Goal: Contribute content: Contribute content

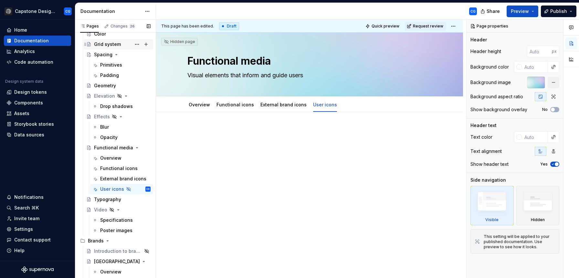
scroll to position [197, 0]
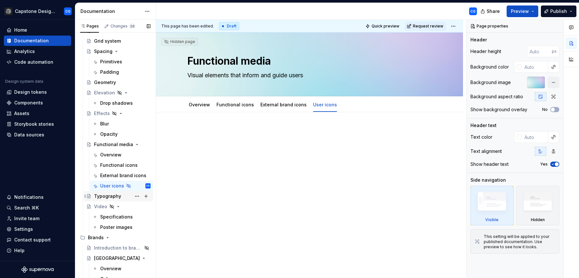
click at [113, 195] on div "Typography" at bounding box center [107, 196] width 27 height 6
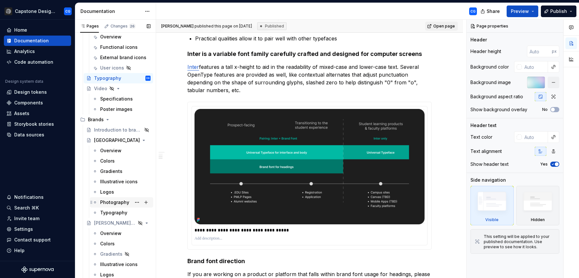
scroll to position [317, 0]
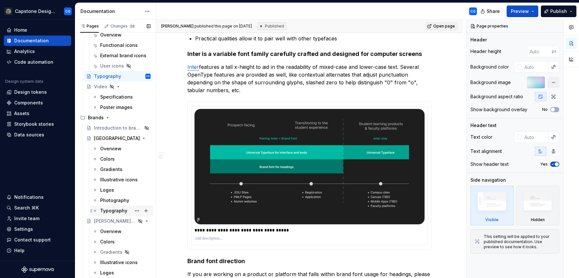
click at [120, 209] on div "Typography" at bounding box center [113, 211] width 27 height 6
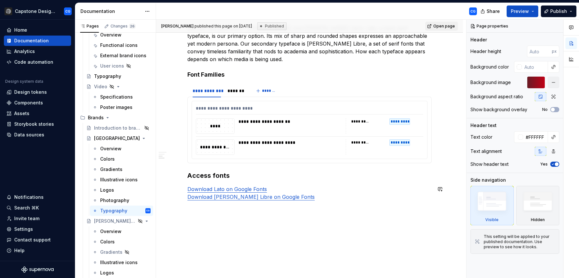
scroll to position [149, 0]
click at [242, 93] on div "*******" at bounding box center [236, 90] width 17 height 6
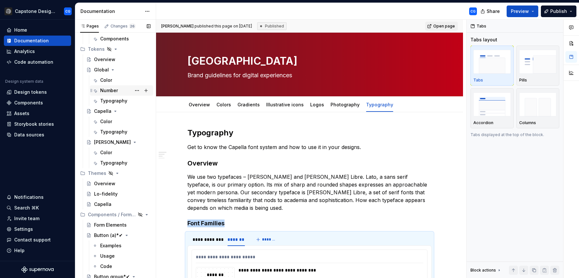
scroll to position [677, 0]
click at [115, 165] on div "Typography" at bounding box center [125, 161] width 50 height 9
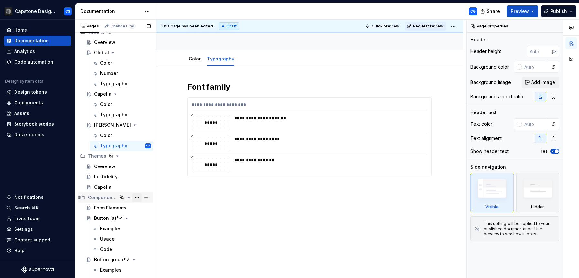
scroll to position [694, 0]
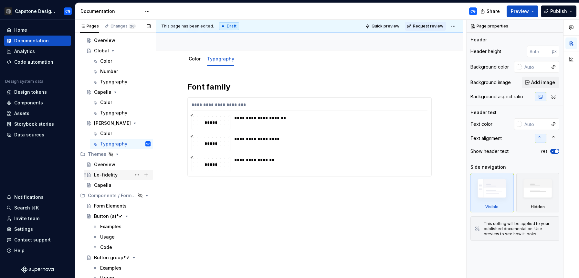
click at [117, 175] on div "Lo-fidelity" at bounding box center [122, 174] width 57 height 9
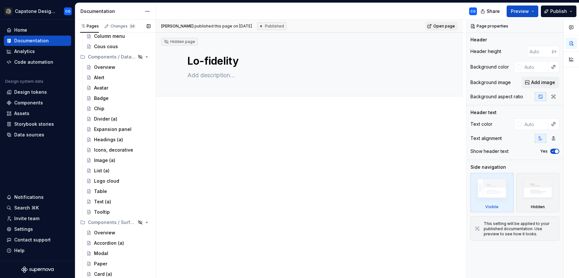
scroll to position [1496, 0]
click at [120, 198] on div "Text (a)" at bounding box center [122, 201] width 57 height 9
click at [227, 59] on textarea "Text (a)" at bounding box center [308, 61] width 244 height 16
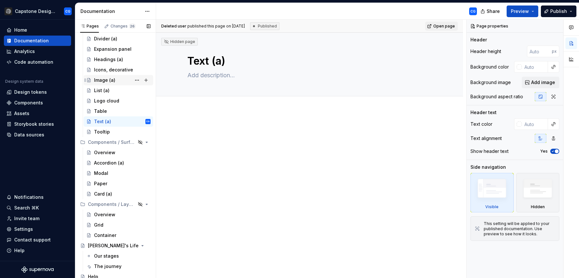
scroll to position [1577, 0]
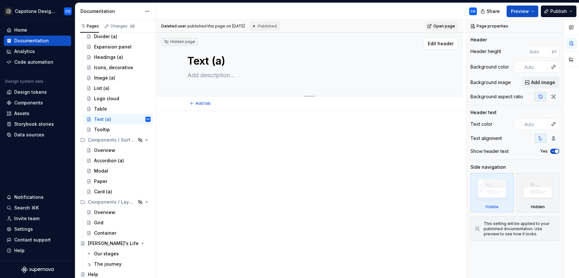
click at [230, 61] on textarea "Text (a)" at bounding box center [308, 61] width 244 height 16
type textarea "*"
type textarea "Text (a"
type textarea "*"
type textarea "Text ("
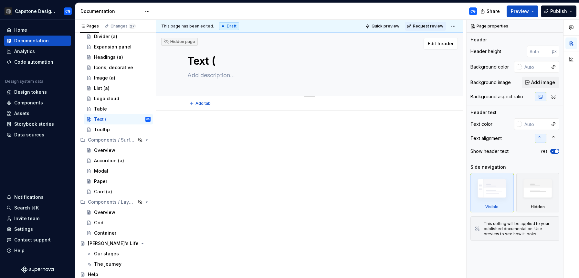
type textarea "*"
type textarea "Text"
type textarea "*"
type textarea "Text S"
type textarea "*"
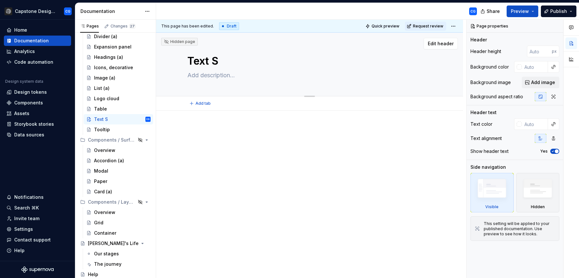
type textarea "Text St"
type textarea "*"
type textarea "Text Sty"
type textarea "*"
type textarea "Text Styl"
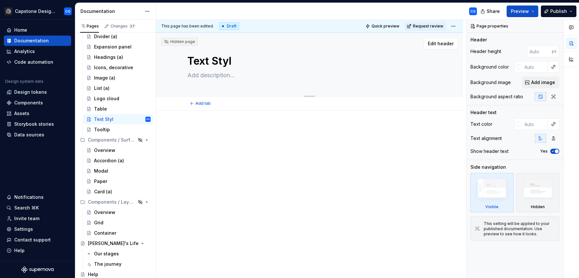
type textarea "*"
type textarea "Text Style"
type textarea "*"
type textarea "Text Styles"
click at [213, 64] on textarea "Text Styles" at bounding box center [308, 61] width 244 height 16
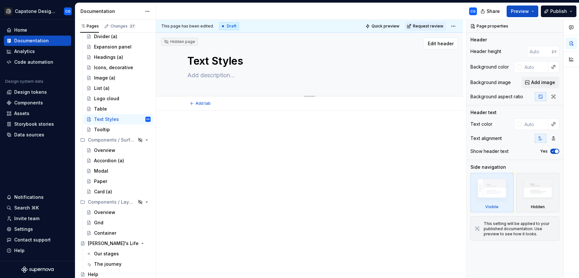
click at [250, 57] on textarea "Text Styles" at bounding box center [308, 61] width 244 height 16
type textarea "*"
type textarea "Text Styles"
type textarea "*"
type textarea "Text Styles ("
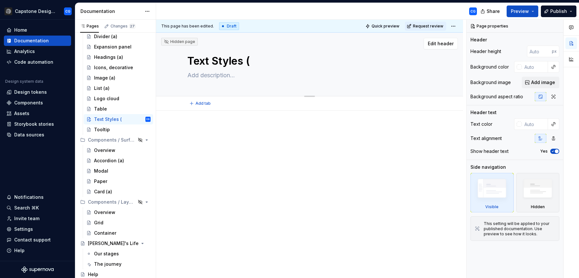
type textarea "*"
type textarea "Text Styles (a"
type textarea "*"
type textarea "Text Styles (a)"
type textarea "*"
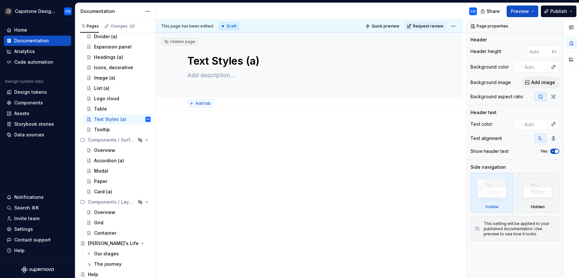
type textarea "Text Styles (a)"
click at [208, 102] on span "Add tab" at bounding box center [203, 103] width 15 height 5
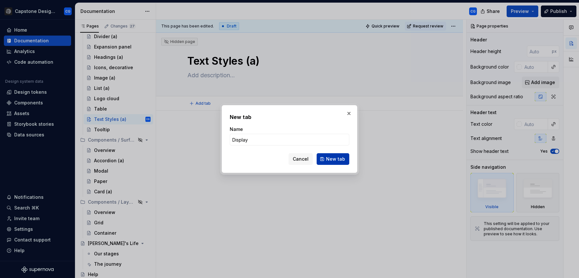
type input "Display"
click at [335, 161] on span "New tab" at bounding box center [335, 159] width 19 height 6
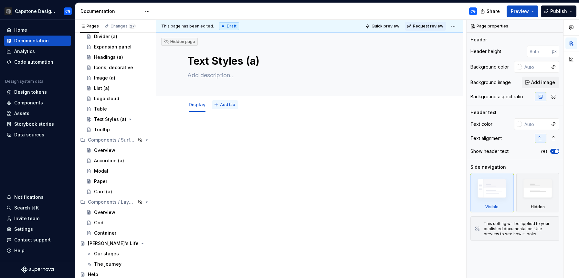
click at [229, 106] on span "Add tab" at bounding box center [227, 104] width 15 height 5
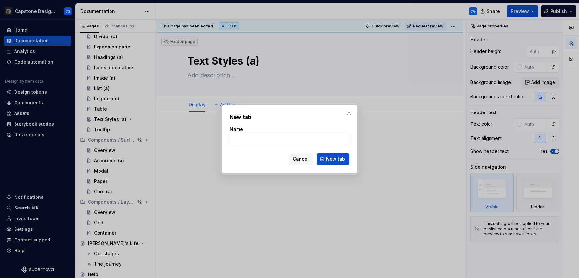
type textarea "*"
type input "H1-H6"
click at [326, 155] on button "New tab" at bounding box center [333, 159] width 33 height 12
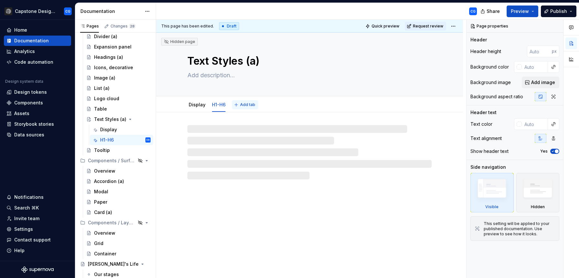
click at [249, 104] on span "Add tab" at bounding box center [247, 104] width 15 height 5
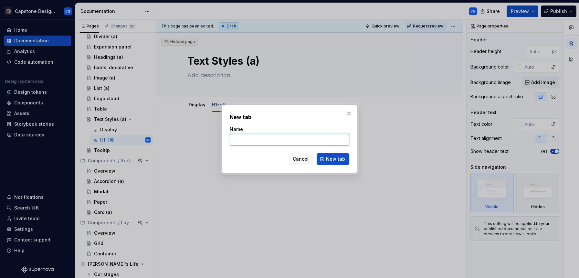
type textarea "*"
type input "b"
type textarea "*"
type input "bo"
type textarea "*"
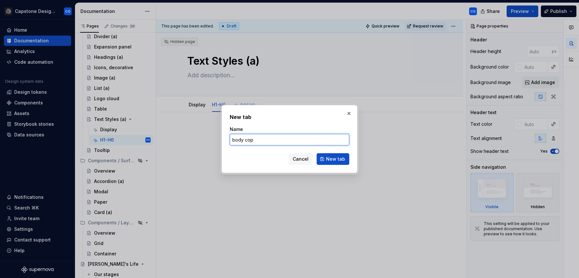
type input "body copy"
click button "New tab" at bounding box center [333, 159] width 33 height 12
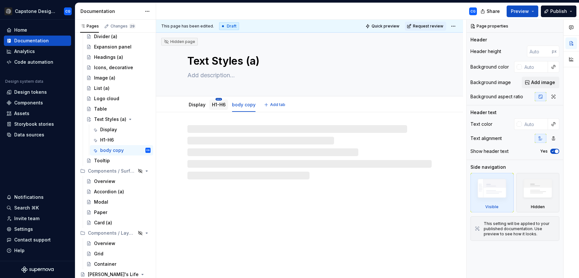
click at [220, 98] on html "Capstone Design System CG Home Documentation Analytics Code automation Design s…" at bounding box center [289, 139] width 579 height 278
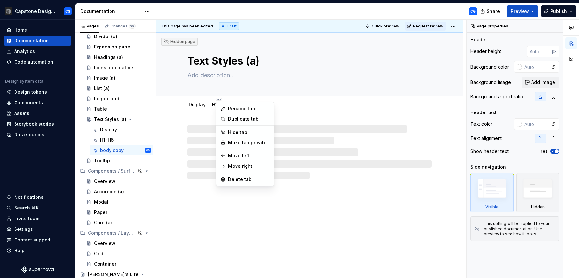
click at [205, 98] on html "Capstone Design System CG Home Documentation Analytics Code automation Design s…" at bounding box center [289, 139] width 579 height 278
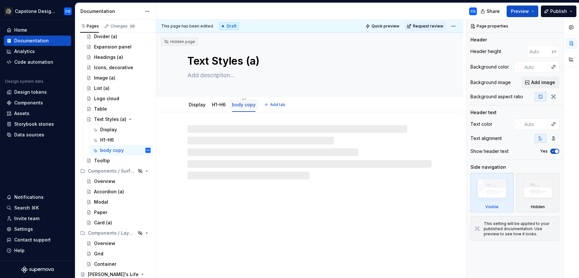
click at [240, 105] on link "body copy" at bounding box center [244, 104] width 24 height 5
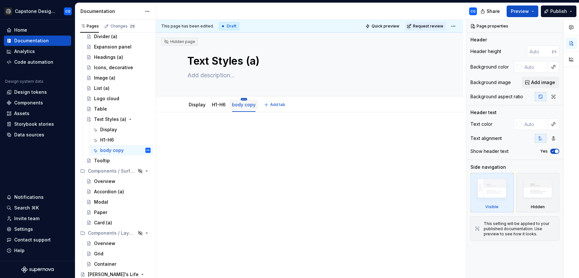
click at [245, 99] on html "Capstone Design System CG Home Documentation Analytics Code automation Design s…" at bounding box center [289, 139] width 579 height 278
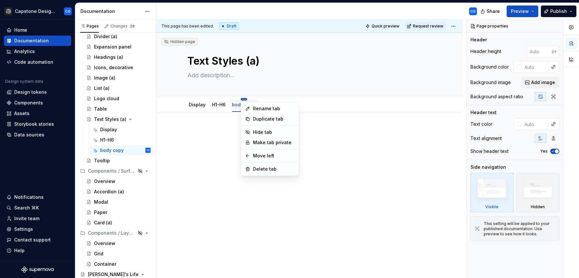
click at [245, 99] on html "Capstone Design System CG Home Documentation Analytics Code automation Design s…" at bounding box center [289, 139] width 579 height 278
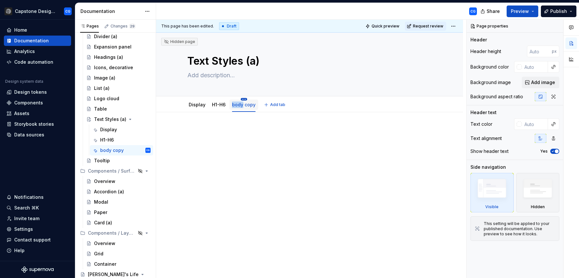
click at [245, 99] on html "Capstone Design System CG Home Documentation Analytics Code automation Design s…" at bounding box center [289, 139] width 579 height 278
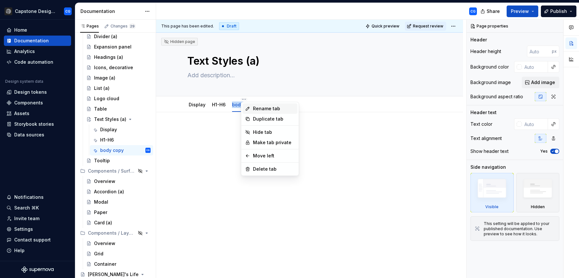
type textarea "*"
click at [261, 110] on div "Rename tab" at bounding box center [274, 108] width 42 height 6
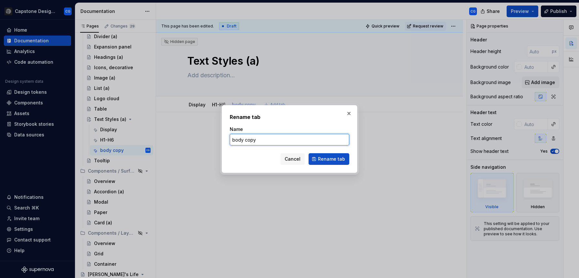
click at [252, 142] on input "body copy" at bounding box center [290, 140] width 120 height 12
type input "bod"
type textarea "*"
type input "body"
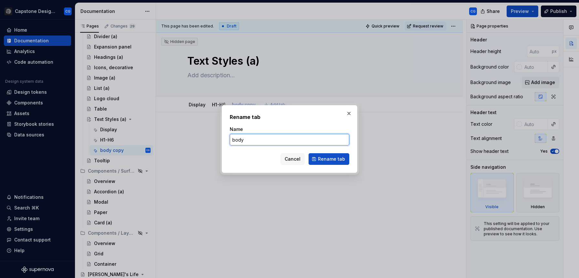
type textarea "*"
type input "body"
click at [328, 160] on span "Rename tab" at bounding box center [331, 159] width 27 height 6
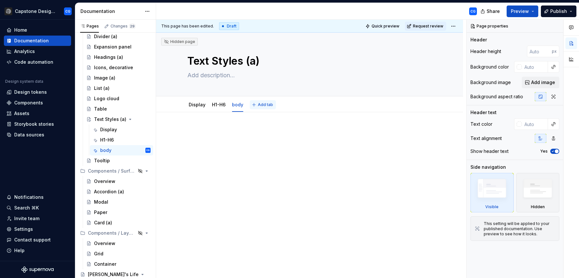
click at [257, 105] on button "Add tab" at bounding box center [263, 104] width 26 height 9
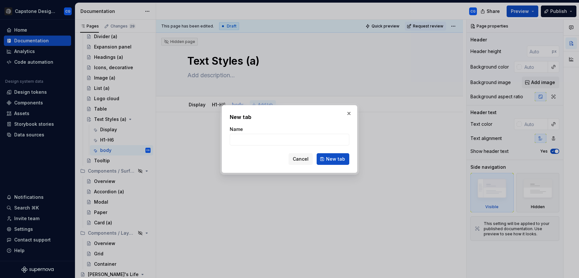
type input "l"
type textarea "*"
type input "label"
click at [340, 156] on span "New tab" at bounding box center [335, 159] width 19 height 6
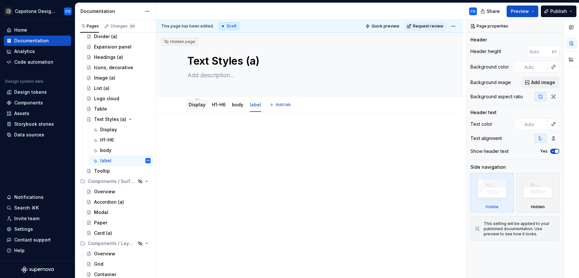
click at [190, 106] on link "Display" at bounding box center [197, 104] width 17 height 5
type textarea "*"
click at [207, 127] on div at bounding box center [309, 177] width 307 height 131
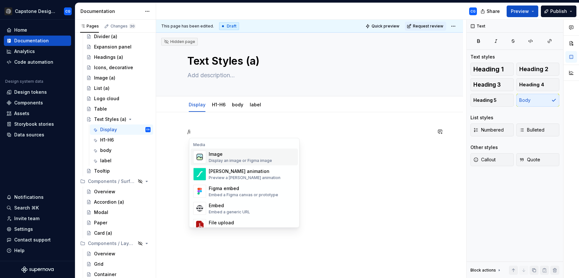
click at [220, 155] on div "Image" at bounding box center [240, 154] width 63 height 6
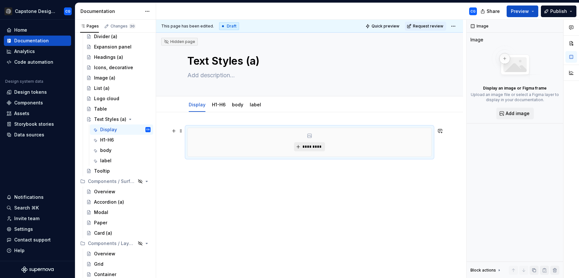
click at [304, 147] on span "*********" at bounding box center [312, 146] width 20 height 5
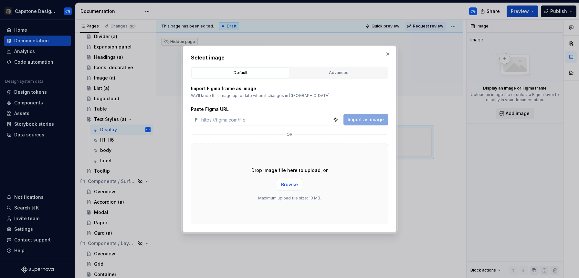
click at [289, 187] on span "Browse" at bounding box center [289, 184] width 17 height 6
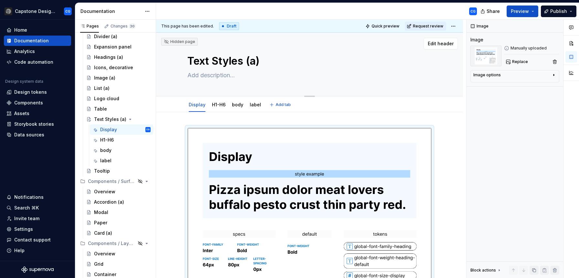
click at [219, 76] on textarea at bounding box center [308, 75] width 244 height 10
click at [229, 117] on div at bounding box center [309, 260] width 307 height 296
click at [177, 129] on button "button" at bounding box center [173, 130] width 9 height 9
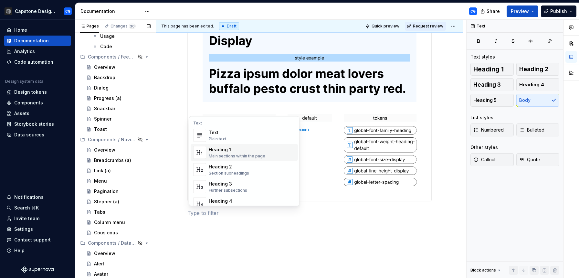
scroll to position [1308, 0]
click at [103, 173] on div "Link (a)" at bounding box center [102, 171] width 17 height 6
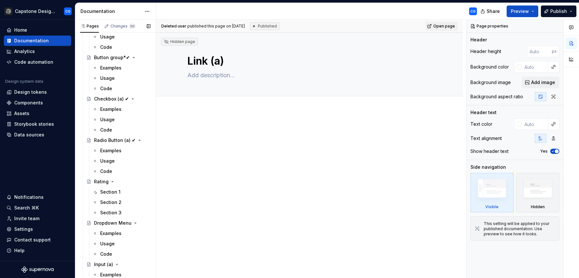
scroll to position [884, 0]
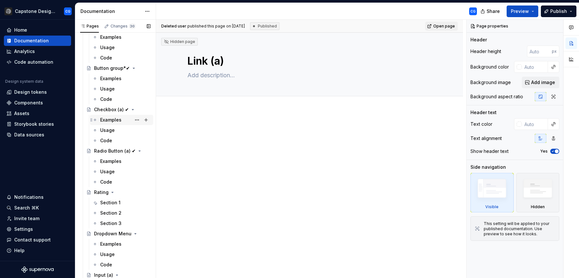
click at [110, 116] on div "Examples" at bounding box center [125, 119] width 50 height 9
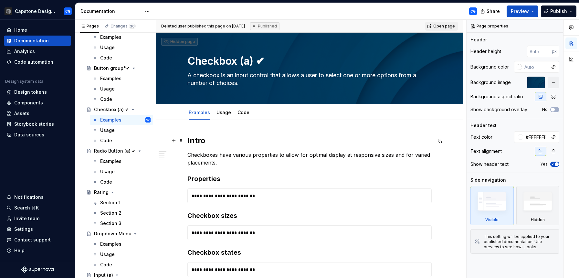
click at [201, 140] on h2 "Intro" at bounding box center [309, 140] width 244 height 10
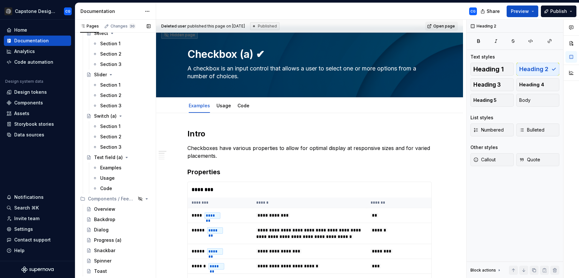
scroll to position [1179, 0]
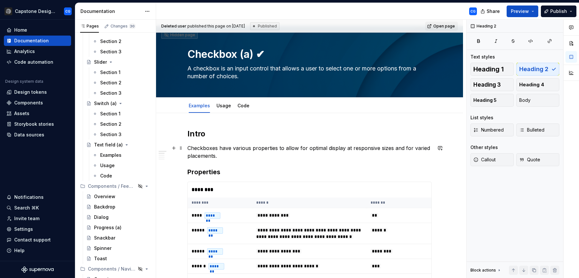
click at [215, 150] on p "Checkboxes have various properties to allow for optimal display at responsive s…" at bounding box center [309, 152] width 244 height 16
click at [214, 173] on h3 "Properties" at bounding box center [309, 171] width 244 height 9
click at [197, 136] on h2 "Intro" at bounding box center [309, 134] width 244 height 10
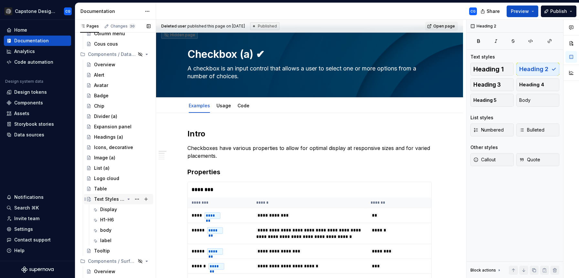
scroll to position [1499, 0]
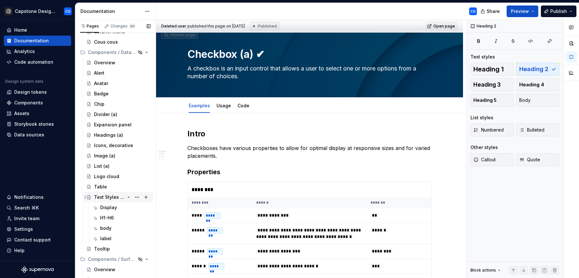
click at [107, 196] on div "Text Styles (a)" at bounding box center [109, 197] width 31 height 6
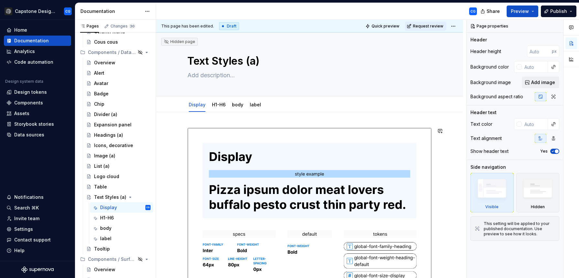
click at [203, 120] on div at bounding box center [309, 268] width 307 height 312
type textarea "*"
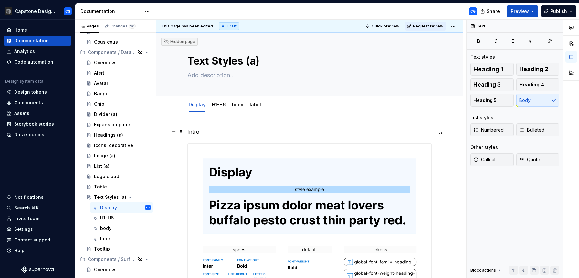
click at [196, 131] on p "Intro" at bounding box center [309, 132] width 244 height 8
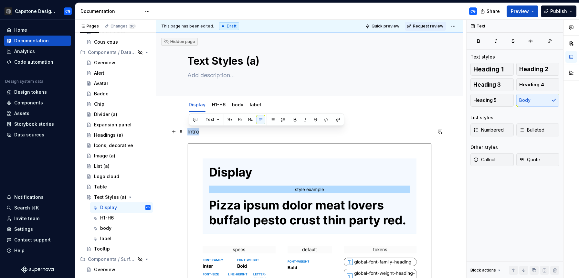
click at [196, 131] on p "Intro" at bounding box center [309, 132] width 244 height 8
click at [534, 70] on span "Heading 2" at bounding box center [533, 69] width 29 height 6
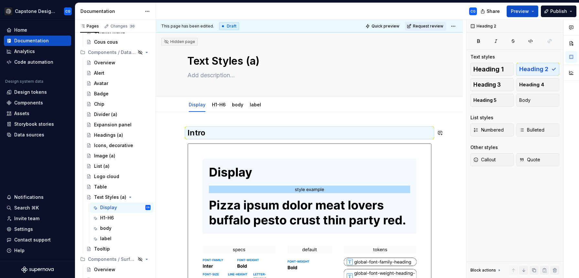
click at [263, 124] on div "This page has been edited. Draft Quick preview Request review Hidden page Text …" at bounding box center [311, 149] width 310 height 259
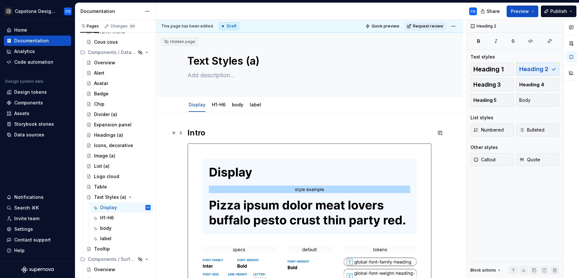
click at [263, 131] on h2 "Intro" at bounding box center [309, 133] width 244 height 10
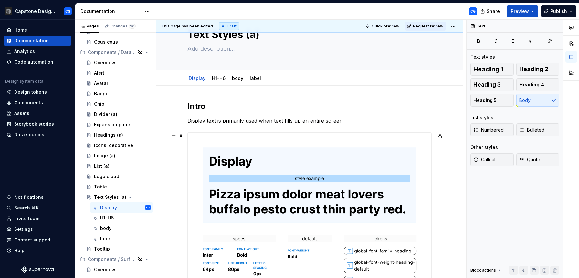
scroll to position [27, 0]
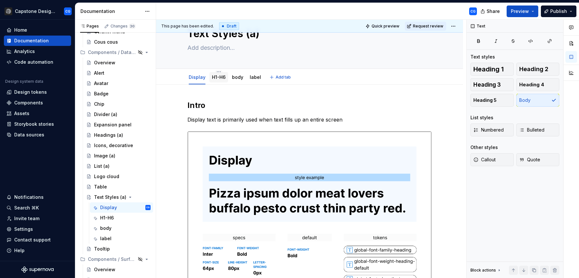
click at [219, 76] on link "H1-H6" at bounding box center [219, 76] width 14 height 5
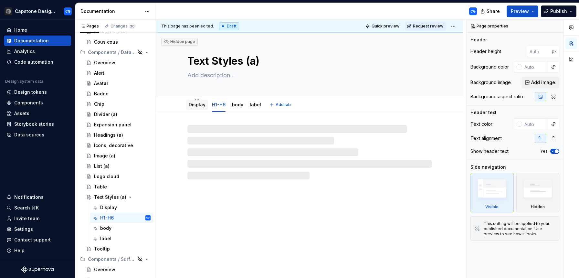
click at [192, 104] on link "Display" at bounding box center [197, 104] width 17 height 5
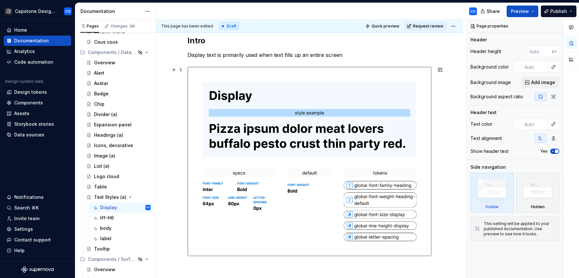
scroll to position [177, 0]
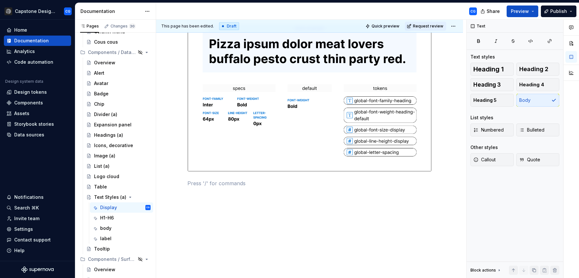
click at [206, 188] on div "Intro Display text is primarily used when text fills up an entire screen" at bounding box center [309, 73] width 244 height 244
click at [223, 185] on p at bounding box center [309, 183] width 244 height 8
click at [526, 65] on button "Heading 2" at bounding box center [538, 69] width 43 height 13
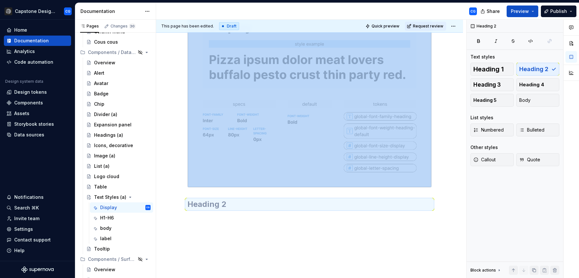
scroll to position [157, 0]
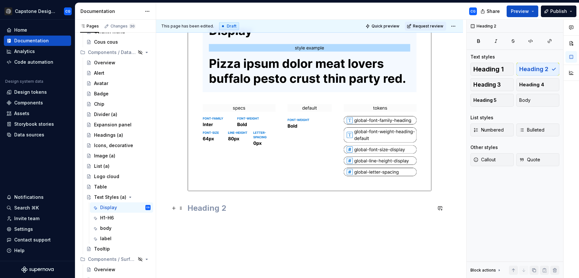
click at [338, 204] on h2 at bounding box center [309, 208] width 244 height 10
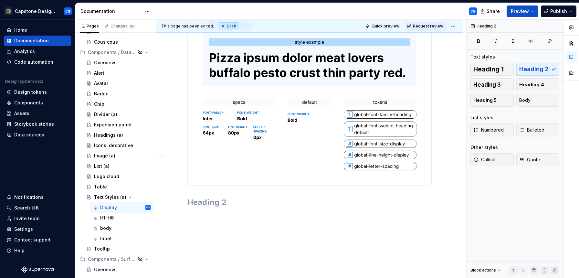
scroll to position [164, 0]
click at [240, 204] on h2 at bounding box center [309, 202] width 244 height 10
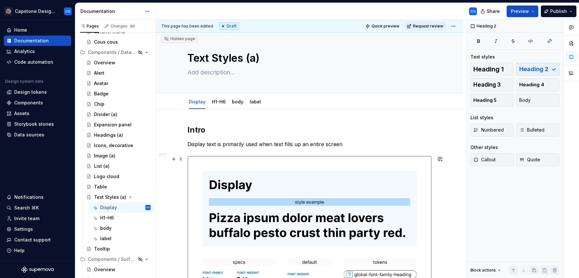
scroll to position [4, 0]
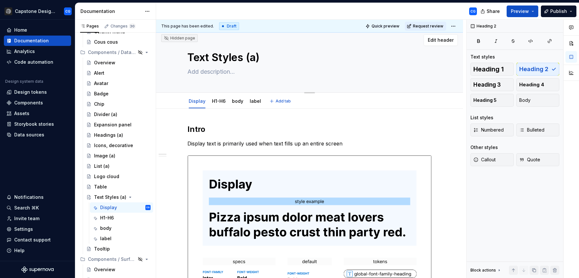
click at [203, 70] on textarea at bounding box center [308, 72] width 244 height 10
type textarea "*"
type textarea "T"
type textarea "*"
type textarea "Th"
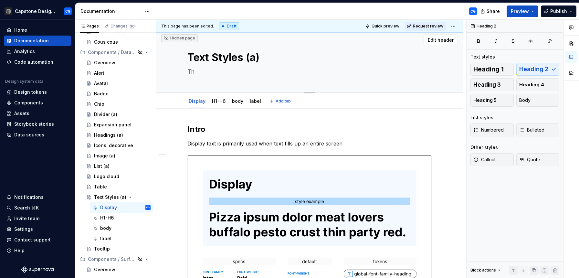
type textarea "*"
type textarea "The"
type textarea "*"
type textarea "Thes"
type textarea "*"
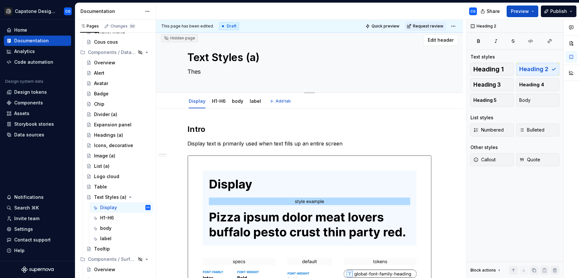
type textarea "These"
type textarea "*"
type textarea "These"
type textarea "*"
type textarea "These a"
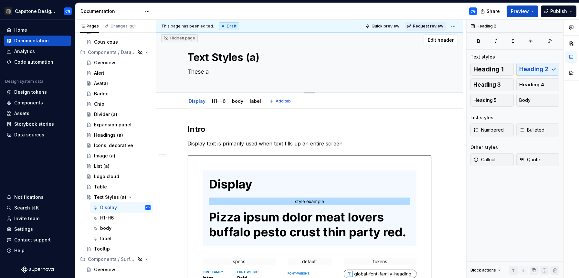
type textarea "*"
type textarea "These ar"
type textarea "*"
type textarea "These are"
type textarea "*"
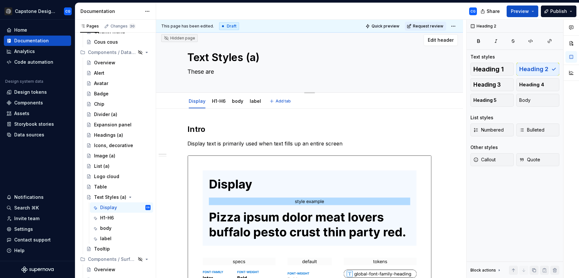
type textarea "These are"
type textarea "*"
type textarea "These are th"
type textarea "*"
type textarea "These are the"
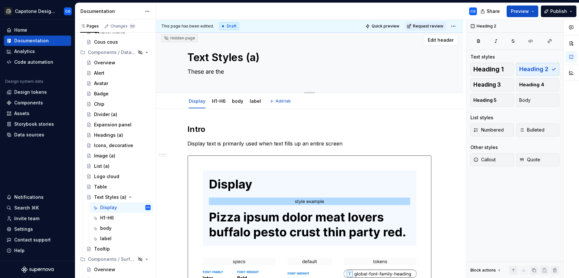
type textarea "*"
type textarea "These are the"
type textarea "*"
type textarea "These are the d"
type textarea "*"
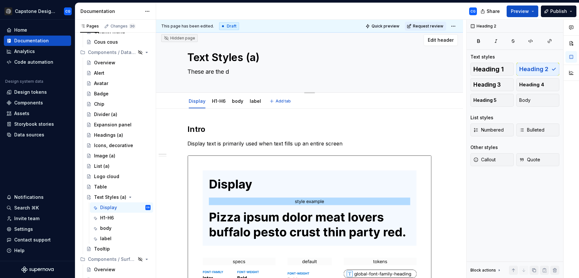
type textarea "These are the di"
type textarea "*"
type textarea "These are the dif"
type textarea "*"
type textarea "These are the diff"
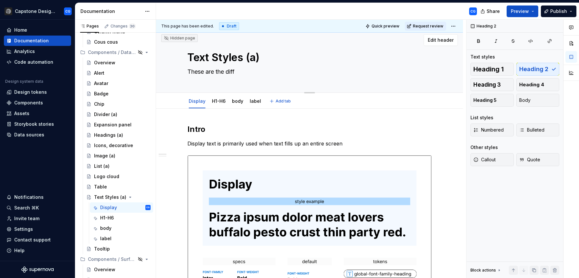
type textarea "*"
type textarea "These are the diffe"
type textarea "*"
type textarea "These are the differ"
type textarea "*"
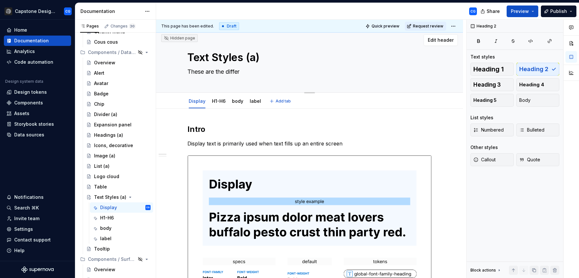
type textarea "These are the differe"
type textarea "*"
type textarea "These are the differen"
type textarea "*"
type textarea "These are the different"
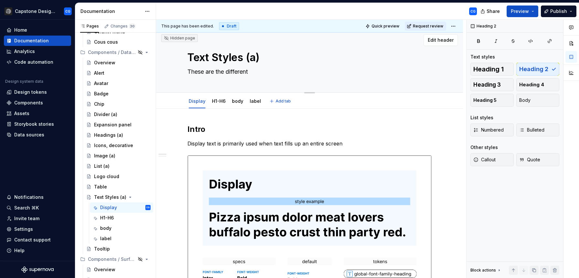
type textarea "*"
type textarea "These are the different"
type textarea "*"
type textarea "These are the different s"
type textarea "*"
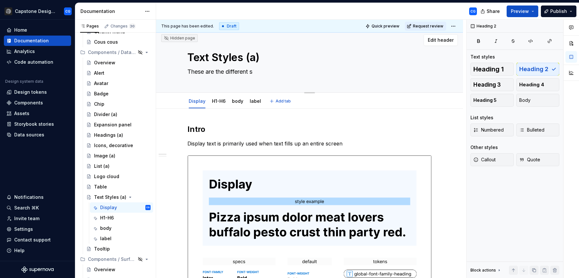
type textarea "These are the different st"
type textarea "*"
type textarea "These are the different sty"
type textarea "*"
type textarea "These are the different styl"
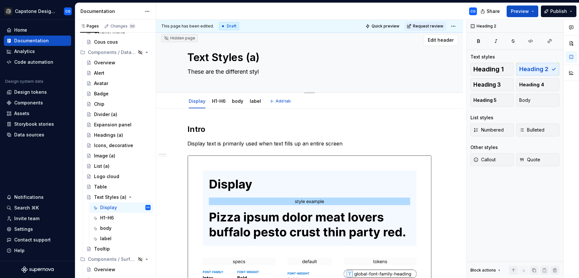
type textarea "*"
type textarea "These are the different style"
type textarea "*"
type textarea "These are the different styles"
type textarea "*"
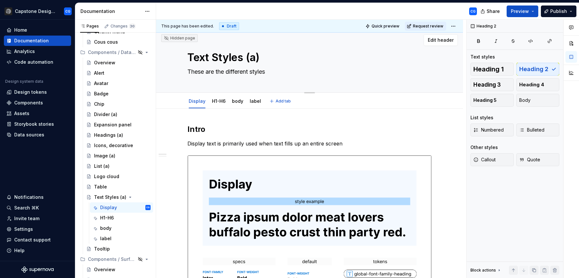
type textarea "These are the different styles"
type textarea "*"
type textarea "These are the different styles w"
type textarea "*"
type textarea "These are the different styles we"
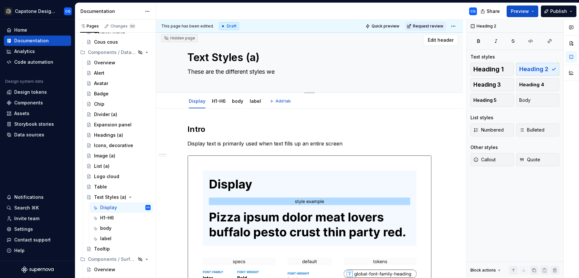
type textarea "*"
type textarea "These are the different styles we"
type textarea "*"
type textarea "These are the different styles we l"
type textarea "*"
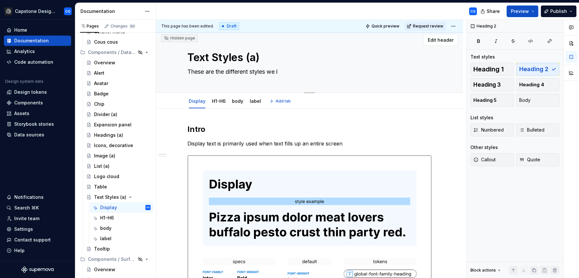
type textarea "These are the different styles we le"
type textarea "*"
type textarea "These are the different styles we lev"
type textarea "*"
type textarea "These are the different styles we leve"
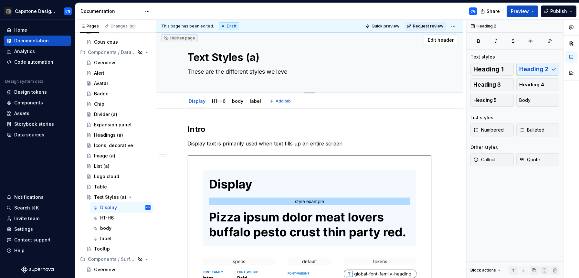
type textarea "*"
type textarea "These are the different styles we lever"
type textarea "*"
type textarea "These are the different styles we [PERSON_NAME]"
type textarea "*"
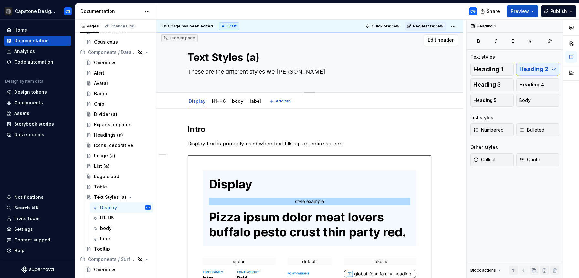
type textarea "These are the different styles we leverag"
type textarea "*"
type textarea "These are the different styles we leverage"
type textarea "*"
type textarea "These are the different styles we leverage"
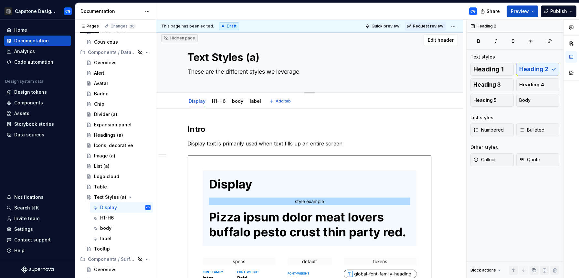
type textarea "*"
type textarea "These are the different styles we leverage a"
type textarea "*"
type textarea "These are the different styles we leverage ac"
type textarea "*"
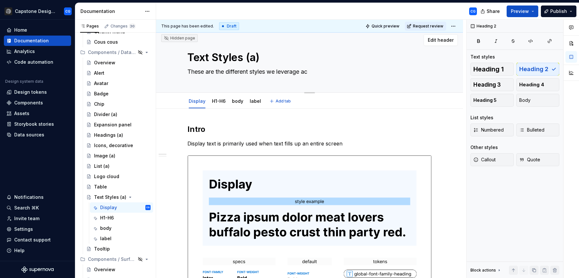
type textarea "These are the different styles we leverage acr"
type textarea "*"
type textarea "These are the different styles we leverage acros"
type textarea "*"
type textarea "These are the different styles we leverage across"
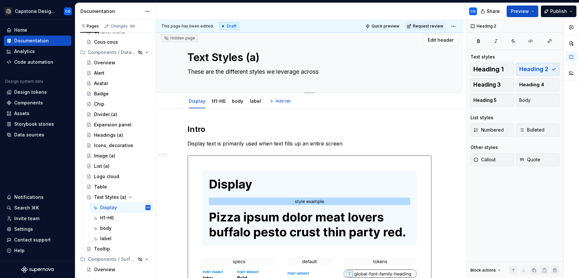
type textarea "*"
type textarea "These are the different styles we leverage across"
type textarea "*"
type textarea "These are the different styles we leverage across o"
type textarea "*"
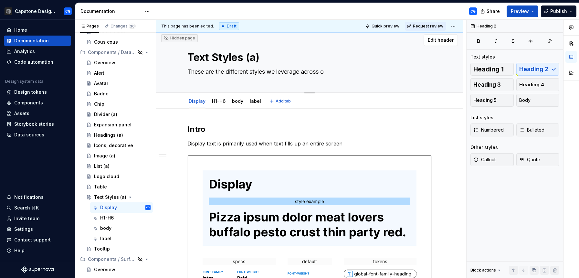
type textarea "These are the different styles we leverage across ou"
type textarea "*"
type textarea "These are the different styles we leverage across our"
type textarea "*"
type textarea "These are the different styles we leverage across our"
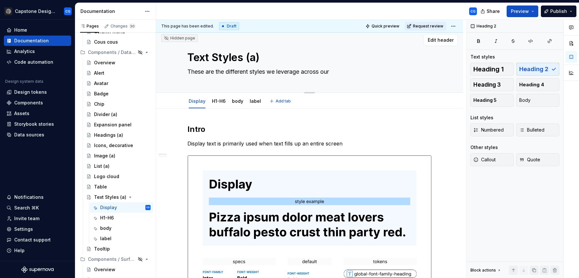
type textarea "*"
type textarea "These are the different styles we leverage across our w"
type textarea "*"
type textarea "These are the different styles we leverage across our we"
type textarea "*"
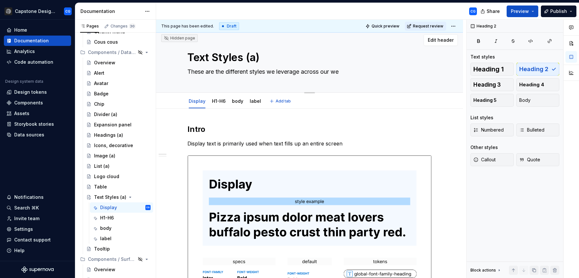
type textarea "These are the different styles we leverage across our weh"
type textarea "*"
type textarea "These are the different styles we leverage across our we"
type textarea "*"
type textarea "These are the different styles we leverage across our web"
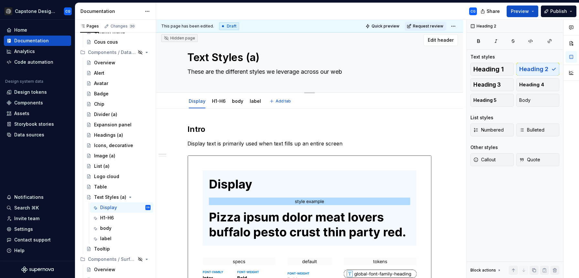
type textarea "*"
type textarea "These are the different styles we leverage across our web"
type textarea "*"
type textarea "These are the different styles we leverage across our web b"
type textarea "*"
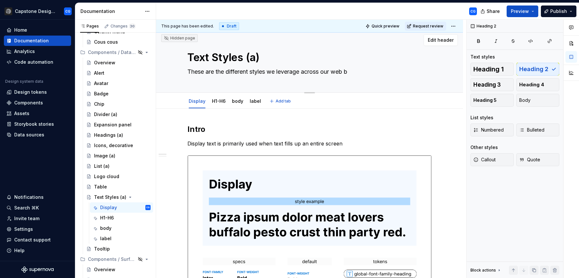
type textarea "These are the different styles we leverage across our web"
type textarea "*"
type textarea "These are the different styles we leverage across our web p"
type textarea "*"
type textarea "These are the different styles we leverage across our web pr"
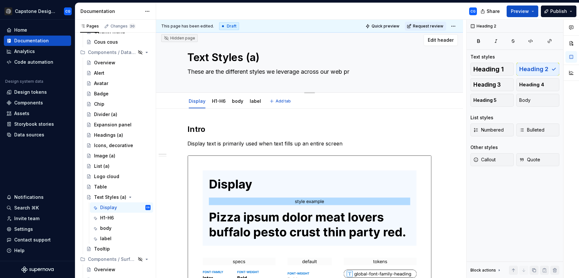
type textarea "*"
type textarea "These are the different styles we leverage across our web pro"
type textarea "*"
type textarea "These are the different styles we leverage across our web proo"
type textarea "*"
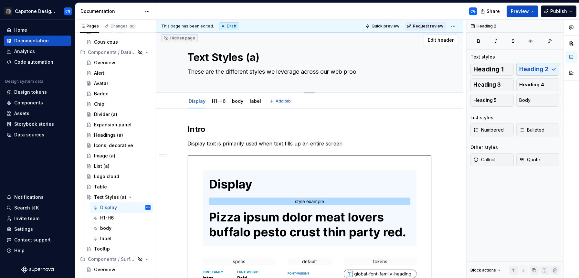
type textarea "These are the different styles we leverage across our web pro"
type textarea "*"
type textarea "These are the different styles we leverage across our web prop"
type textarea "*"
type textarea "These are the different styles we leverage across our web prope"
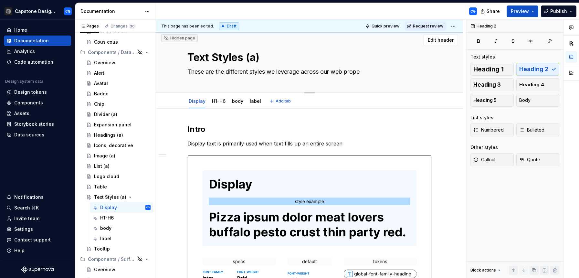
type textarea "*"
type textarea "These are the different styles we leverage across our web proper"
type textarea "*"
type textarea "These are the different styles we leverage across our web propert"
type textarea "*"
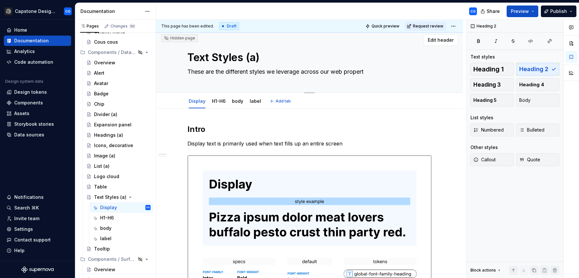
type textarea "These are the different styles we leverage across our web properti"
type textarea "*"
type textarea "These are the different styles we leverage across our web propertie"
type textarea "*"
type textarea "These are the different styles we leverage across our web properties"
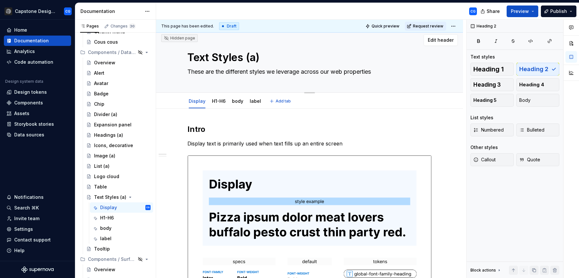
type textarea "*"
type textarea "These are the different styles we leverage across our web properties"
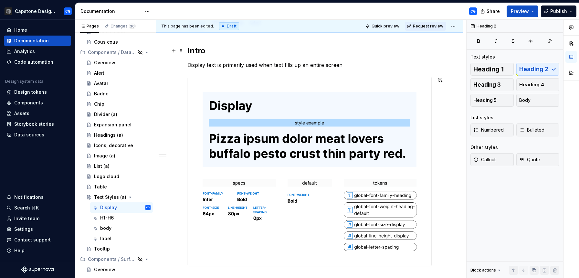
scroll to position [0, 0]
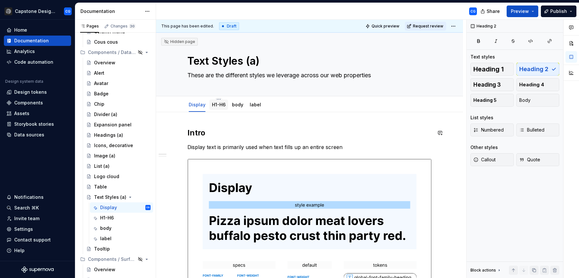
type textarea "*"
type textarea "These are the different styles we leverage across our web properties"
click at [218, 107] on div "H1-H6" at bounding box center [219, 104] width 14 height 6
click at [220, 103] on link "H1-H6" at bounding box center [219, 104] width 14 height 5
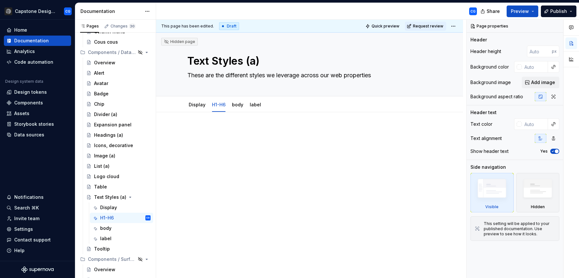
click at [204, 113] on div at bounding box center [309, 177] width 307 height 131
click at [197, 101] on html "Capstone Design System CG Home Documentation Analytics Code automation Design s…" at bounding box center [289, 139] width 579 height 278
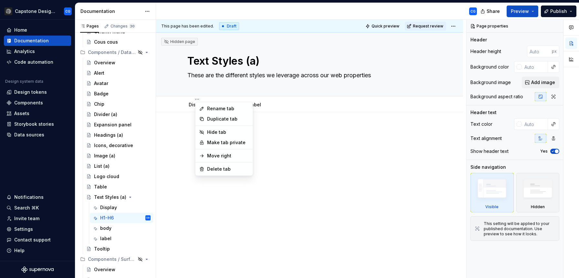
click at [177, 107] on html "Capstone Design System CG Home Documentation Analytics Code automation Design s…" at bounding box center [289, 139] width 579 height 278
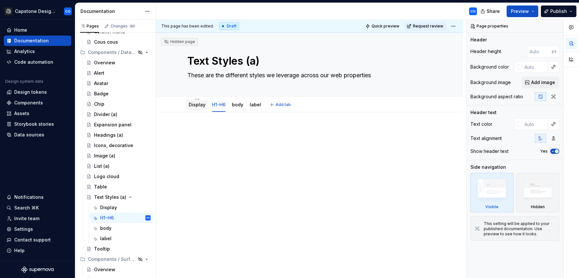
click at [195, 105] on link "Display" at bounding box center [197, 104] width 17 height 5
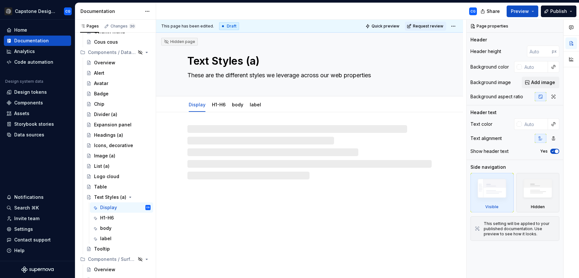
type textarea "*"
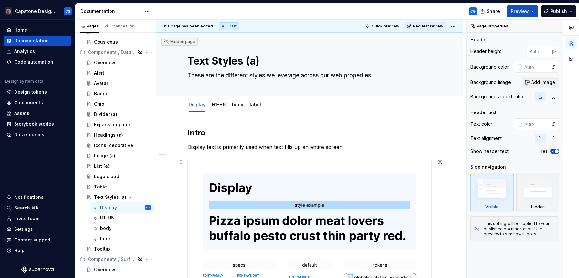
scroll to position [183, 0]
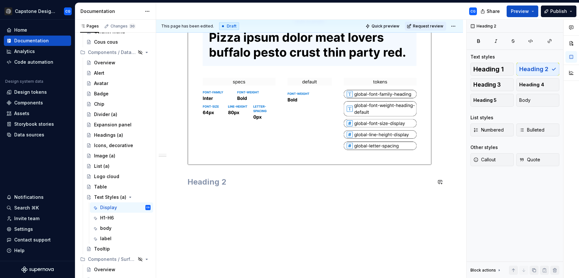
click at [218, 173] on div "Intro Display text is primarily used when text fills up an entire screen" at bounding box center [309, 65] width 244 height 243
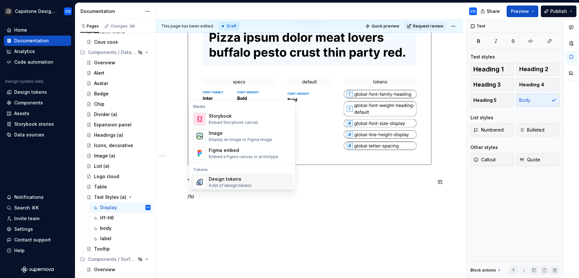
click at [220, 186] on div "A list of design tokens" at bounding box center [230, 185] width 43 height 5
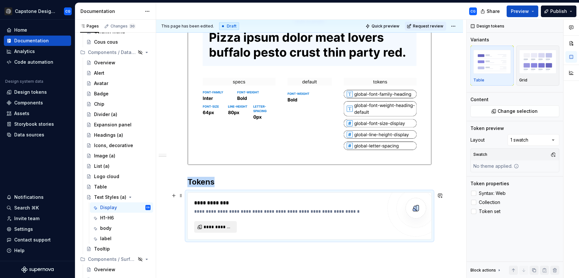
click at [220, 224] on span "**********" at bounding box center [218, 227] width 29 height 6
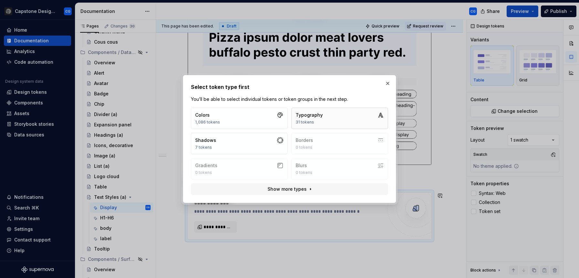
click at [311, 121] on div "31 tokens" at bounding box center [309, 122] width 27 height 5
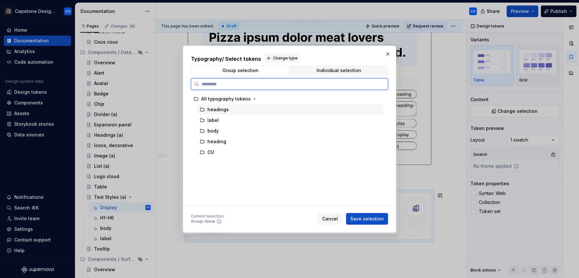
click at [227, 109] on div "headings" at bounding box center [218, 109] width 21 height 6
click at [228, 112] on div "headings" at bounding box center [290, 109] width 186 height 10
click at [279, 146] on div "heading" at bounding box center [290, 141] width 186 height 10
click at [279, 155] on div "CU" at bounding box center [290, 152] width 186 height 10
click at [277, 111] on div "headings" at bounding box center [290, 109] width 186 height 10
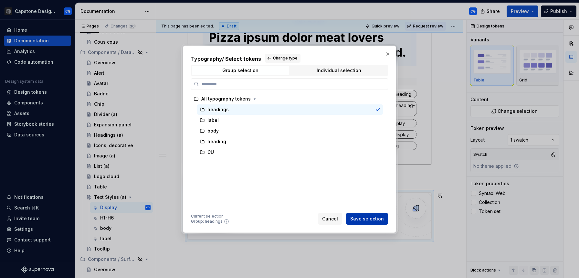
click at [368, 216] on span "Save selection" at bounding box center [367, 219] width 34 height 6
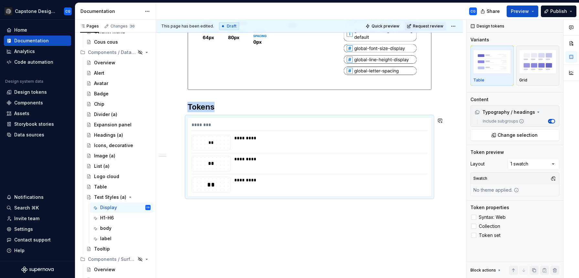
scroll to position [257, 0]
click at [253, 159] on div "*********" at bounding box center [328, 160] width 189 height 6
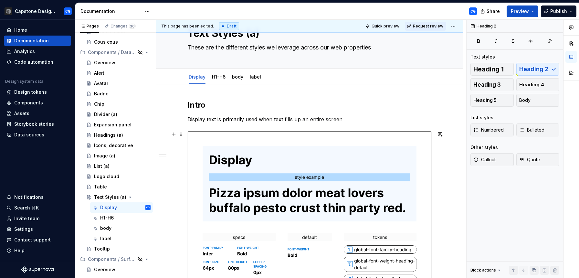
scroll to position [0, 0]
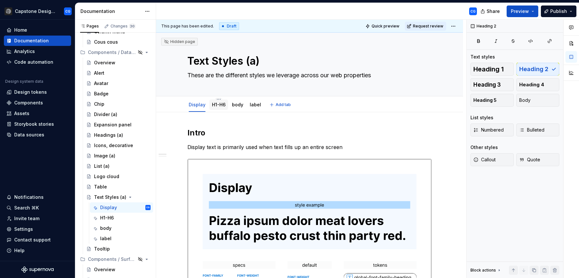
click at [215, 104] on link "H1-H6" at bounding box center [219, 104] width 14 height 5
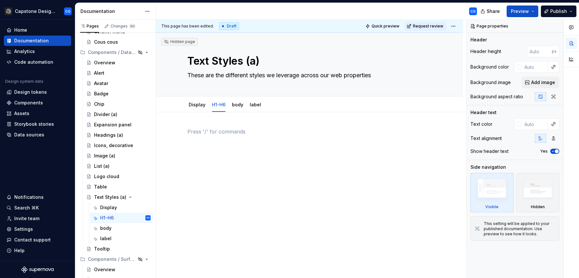
click at [262, 132] on p at bounding box center [309, 132] width 244 height 8
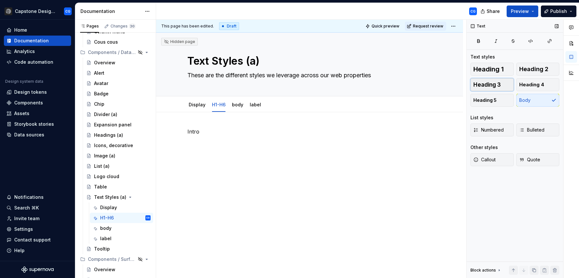
click at [485, 85] on span "Heading 3" at bounding box center [487, 84] width 27 height 6
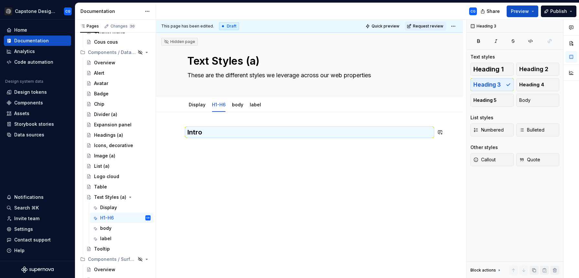
click at [232, 139] on div "Intro" at bounding box center [309, 140] width 244 height 25
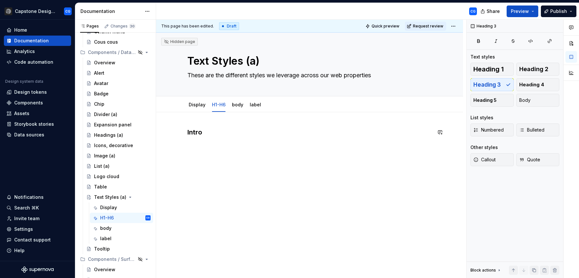
click at [226, 157] on div "Intro" at bounding box center [309, 144] width 244 height 32
click at [211, 146] on div "Intro" at bounding box center [309, 140] width 244 height 25
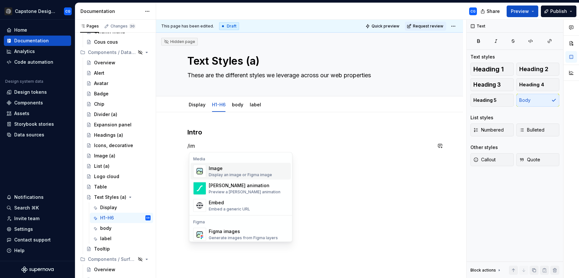
click at [241, 175] on div "Display an image or Figma image" at bounding box center [240, 174] width 63 height 5
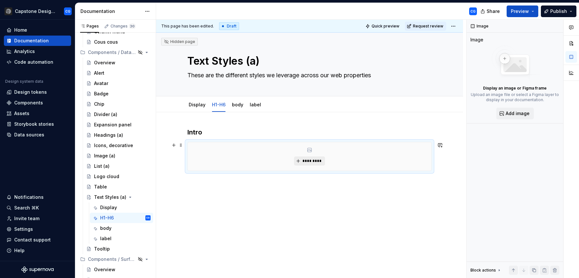
click at [304, 163] on span "*********" at bounding box center [312, 160] width 20 height 5
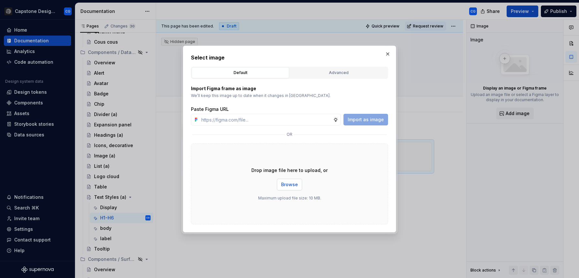
click at [287, 182] on span "Browse" at bounding box center [289, 184] width 17 height 6
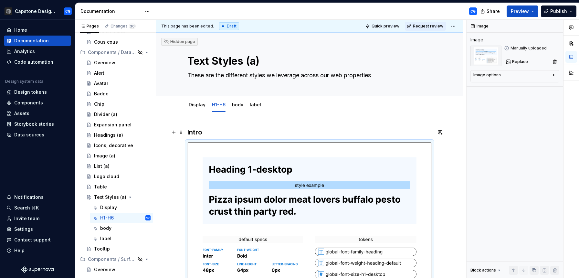
click at [242, 134] on h3 "Intro" at bounding box center [309, 132] width 244 height 9
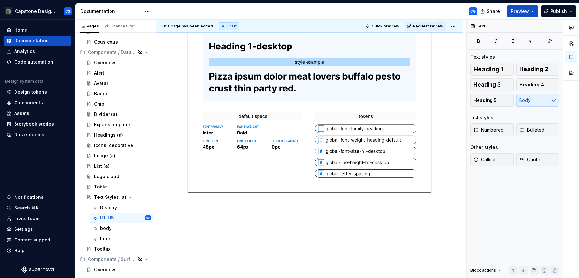
scroll to position [144, 0]
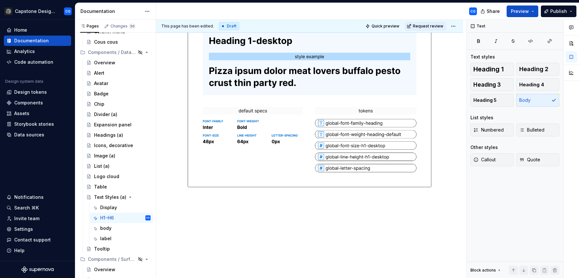
click at [198, 193] on div "Intro" at bounding box center [309, 90] width 244 height 212
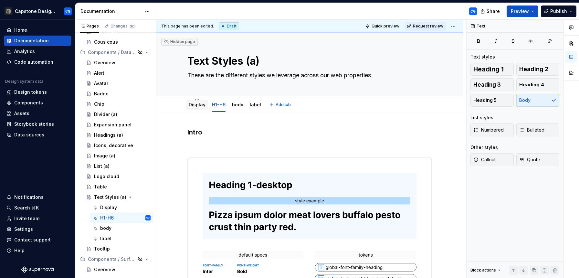
click at [202, 105] on link "Display" at bounding box center [197, 104] width 17 height 5
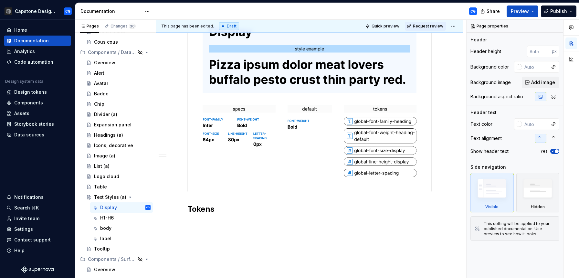
scroll to position [155, 0]
